Goal: Information Seeking & Learning: Learn about a topic

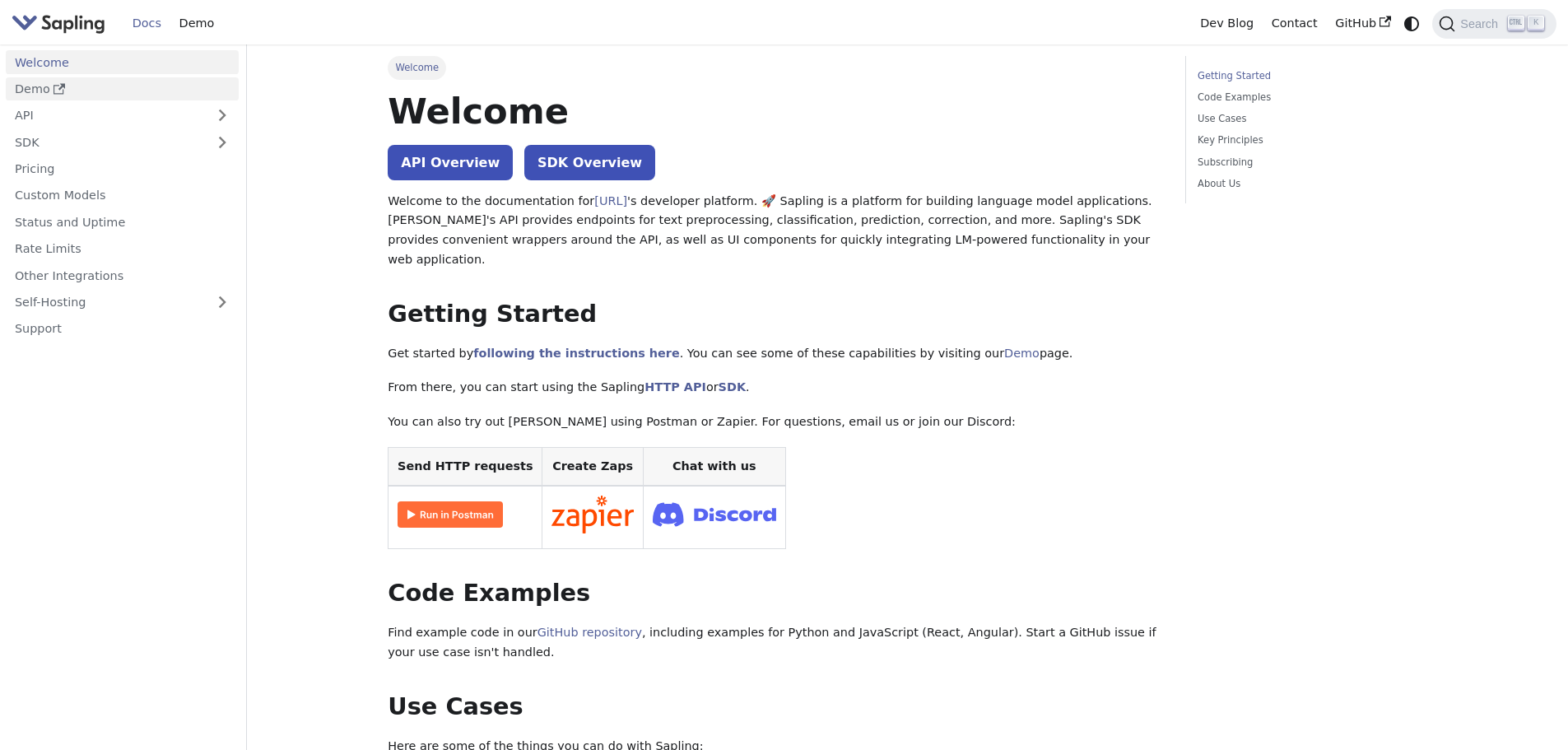
click at [91, 88] on link "Demo" at bounding box center [121, 89] width 233 height 24
click at [138, 21] on link "Docs" at bounding box center [147, 23] width 47 height 25
click at [472, 168] on link "API Overview" at bounding box center [450, 162] width 125 height 35
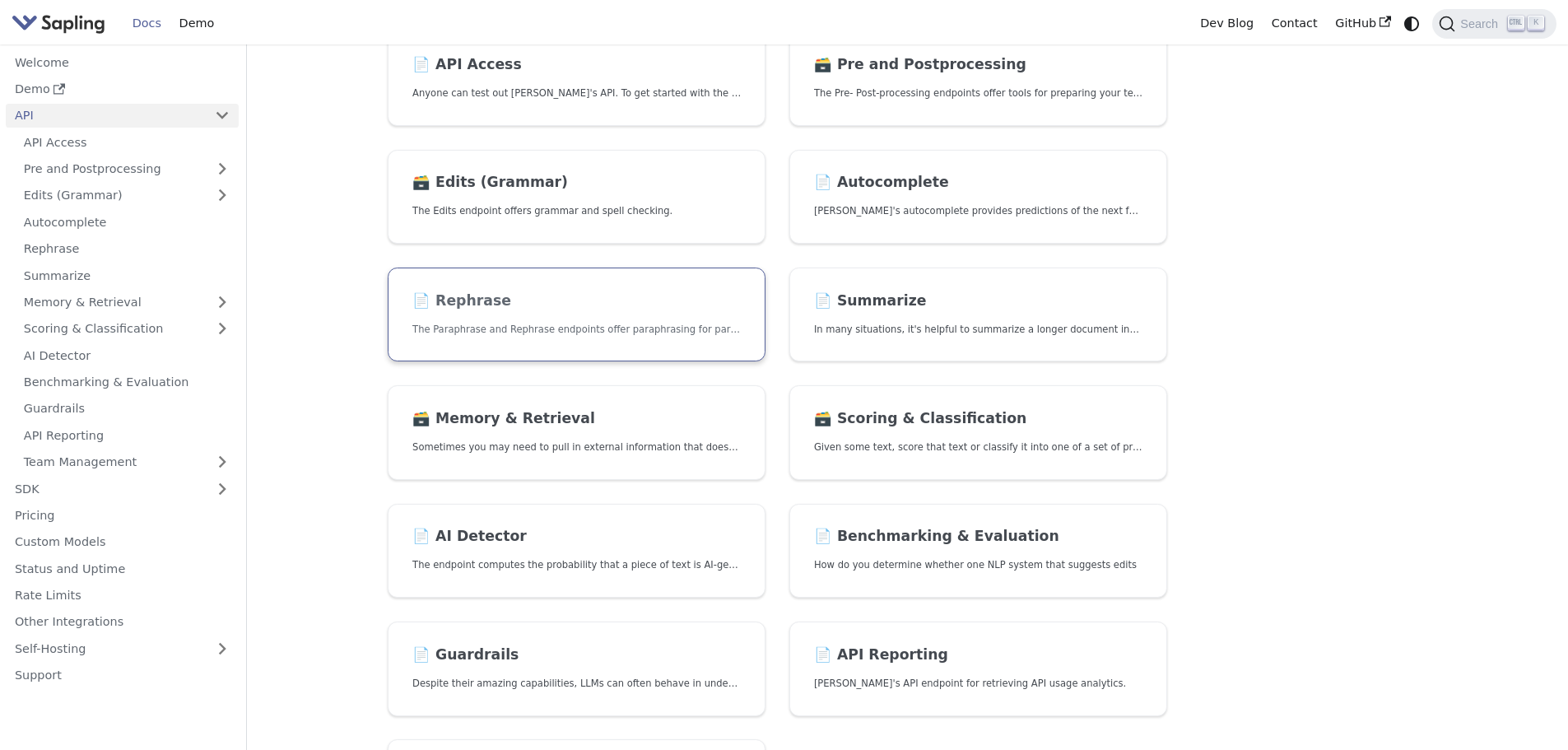
scroll to position [165, 0]
click at [528, 556] on link "📄️ AI Detector The endpoint computes the probability that a piece of text is AI…" at bounding box center [576, 549] width 378 height 94
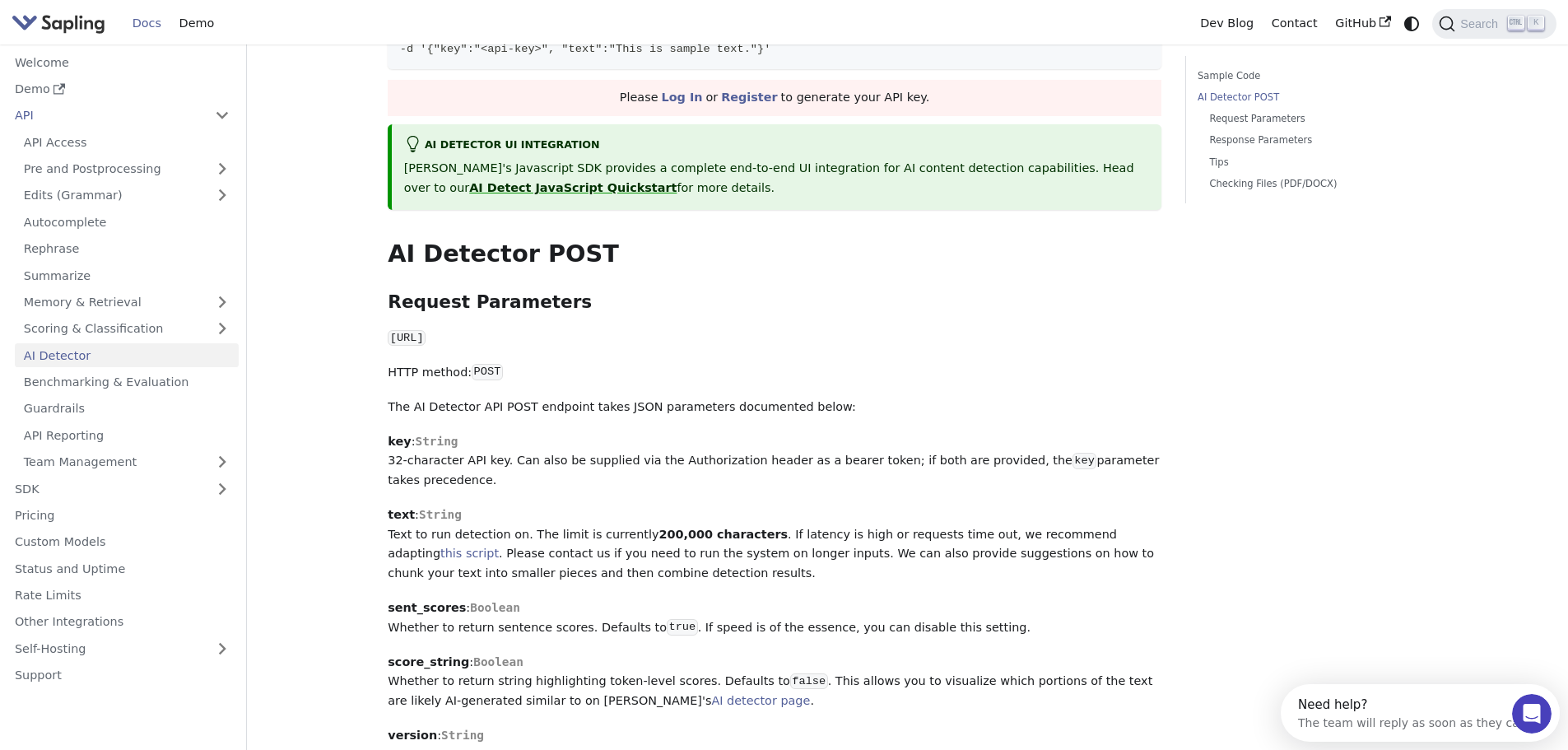
scroll to position [165, 0]
